Goal: Task Accomplishment & Management: Complete application form

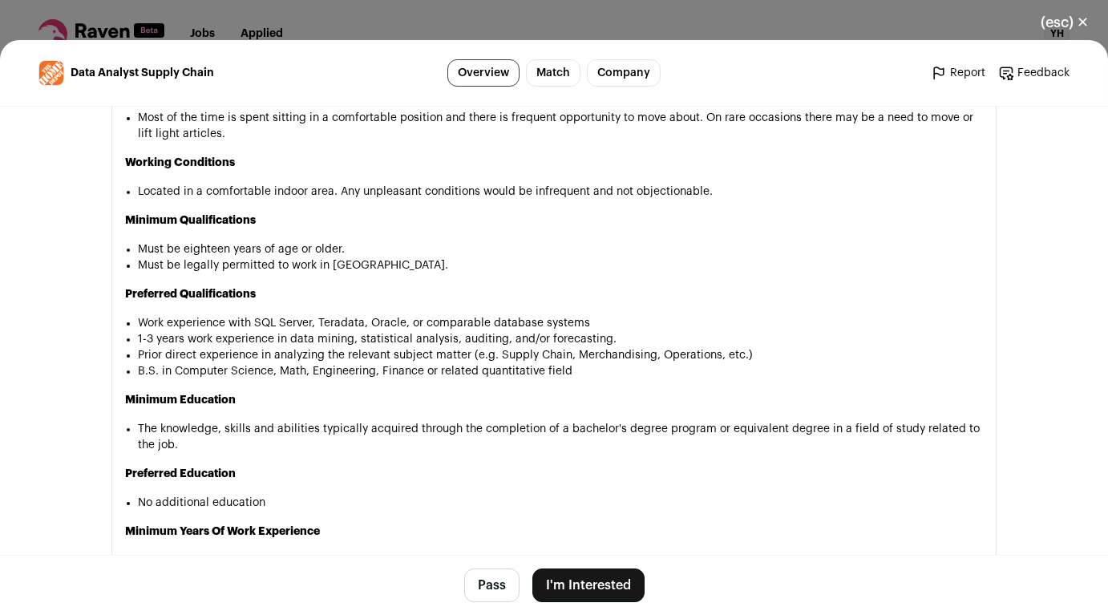
scroll to position [815, 0]
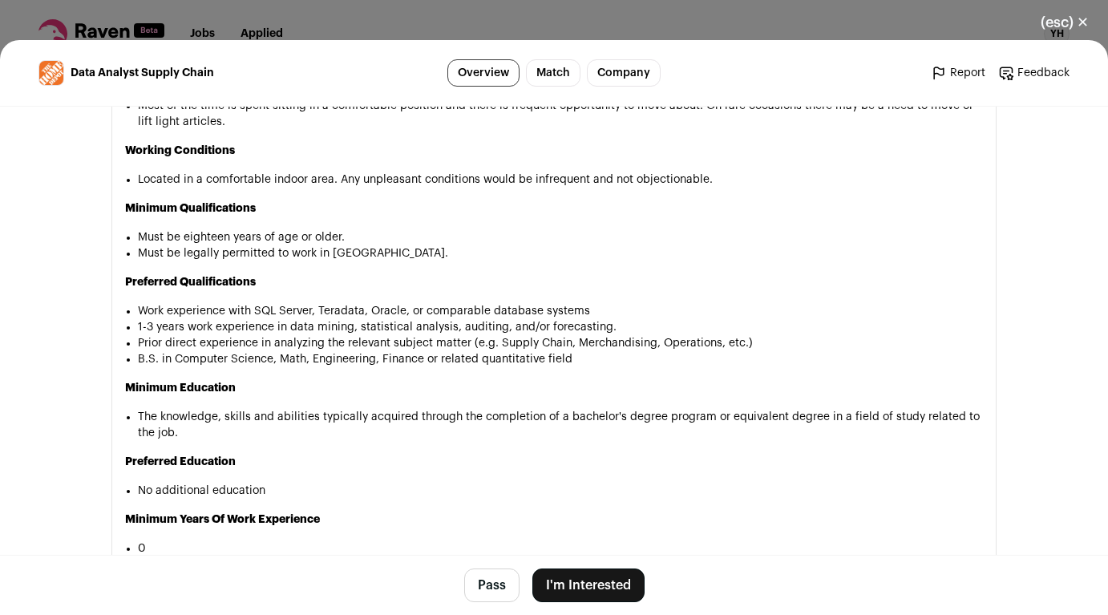
click at [579, 585] on button "I'm Interested" at bounding box center [589, 586] width 112 height 34
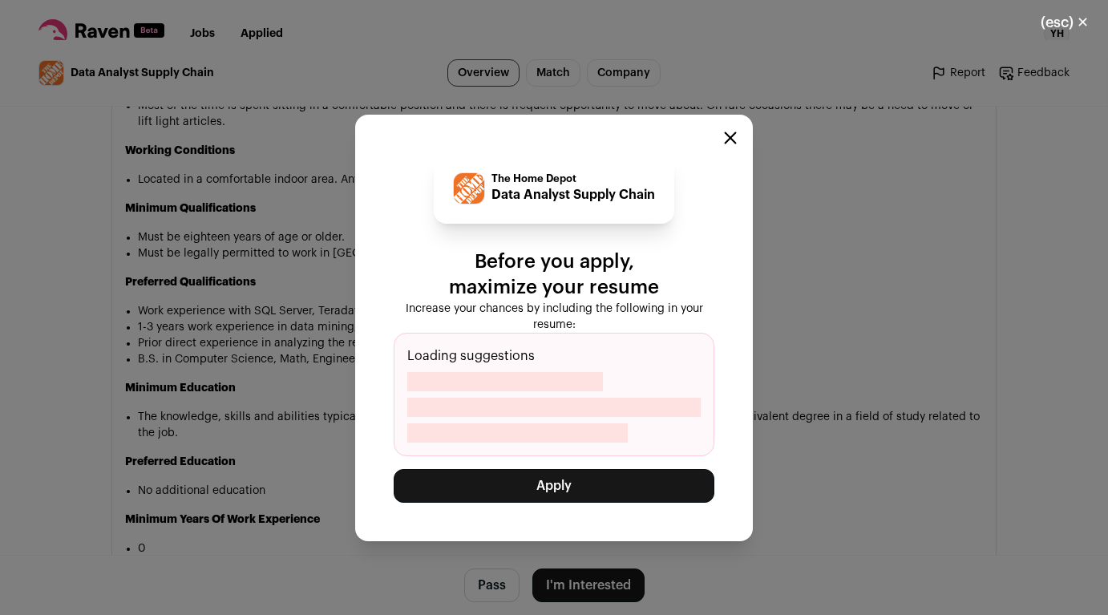
click at [596, 482] on button "Apply" at bounding box center [554, 486] width 321 height 34
